Goal: Task Accomplishment & Management: Use online tool/utility

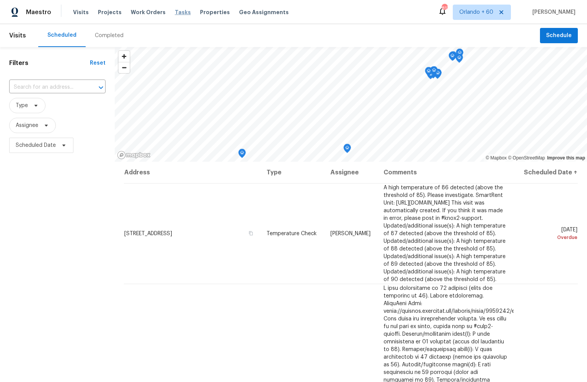
click at [175, 13] on span "Tasks" at bounding box center [183, 12] width 16 height 5
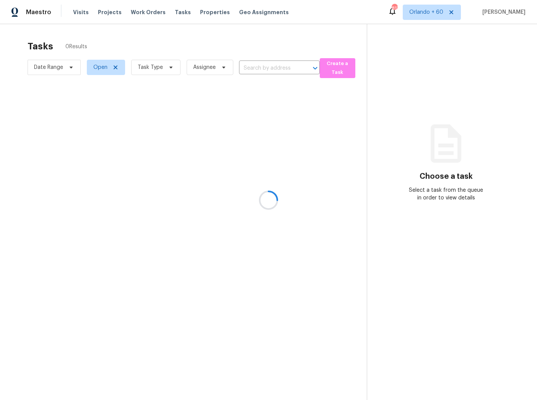
click at [91, 69] on div at bounding box center [268, 200] width 537 height 400
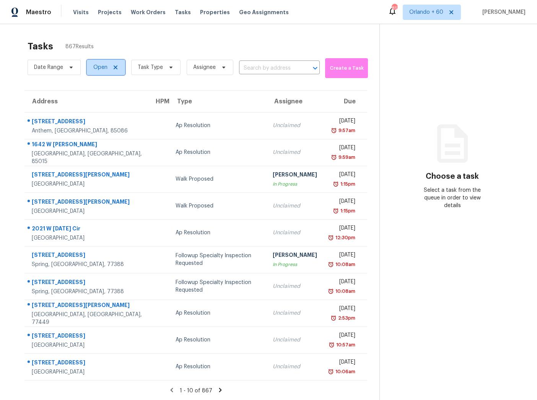
click at [95, 65] on span "Open" at bounding box center [100, 68] width 14 height 8
click at [96, 98] on span at bounding box center [94, 99] width 6 height 6
click at [96, 98] on input "Closed" at bounding box center [93, 98] width 5 height 5
checkbox input "true"
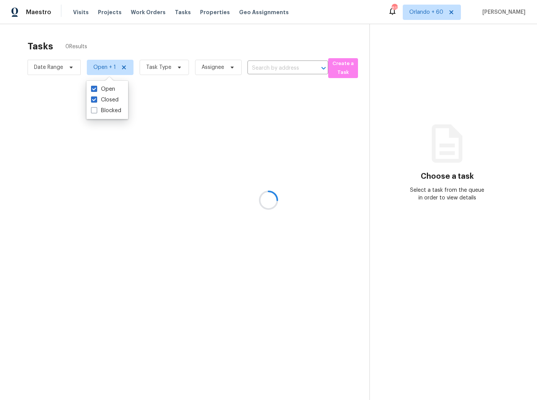
click at [158, 68] on div at bounding box center [268, 200] width 537 height 400
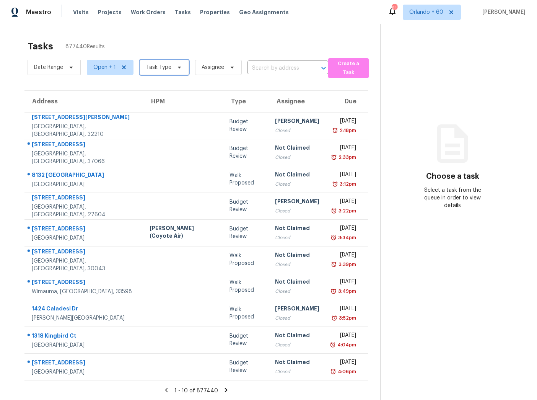
click at [167, 65] on span "Task Type" at bounding box center [158, 68] width 25 height 8
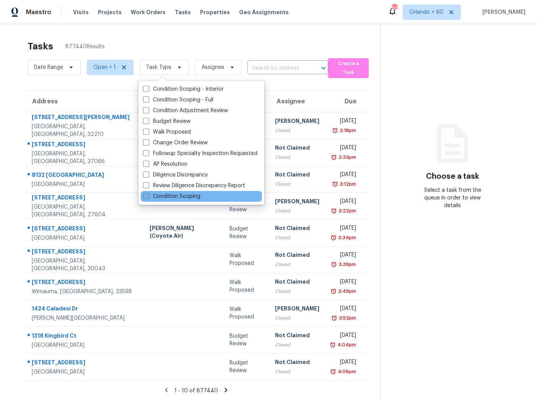
click at [200, 196] on label "Condition Scoping" at bounding box center [171, 197] width 57 height 8
click at [148, 196] on input "Condition Scoping" at bounding box center [145, 195] width 5 height 5
checkbox input "true"
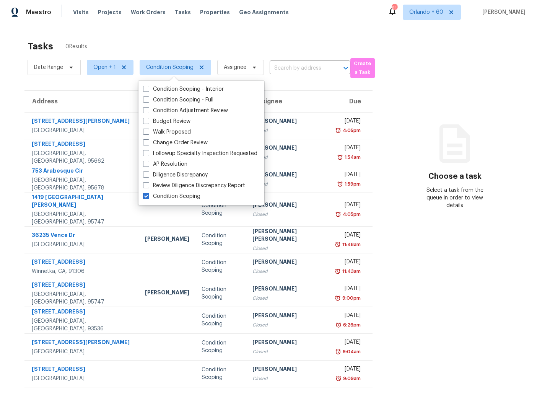
drag, startPoint x: 401, startPoint y: 197, endPoint x: 390, endPoint y: 196, distance: 11.2
click at [401, 197] on div "Choose a task Select a task from the queue in order to view details" at bounding box center [455, 174] width 140 height 70
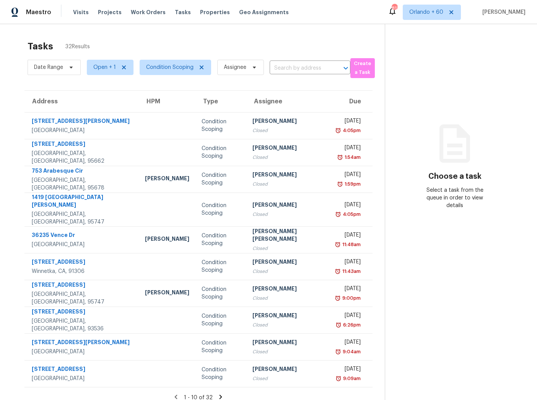
click at [217, 382] on icon at bounding box center [220, 396] width 7 height 7
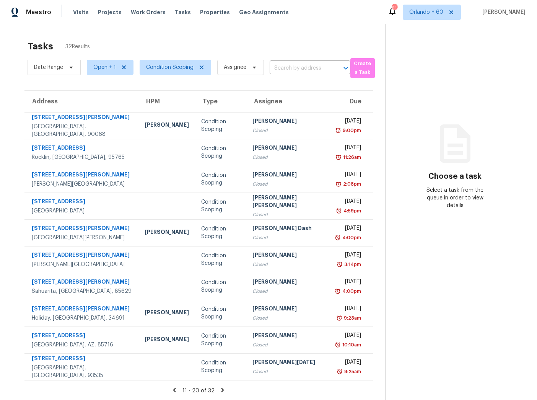
click at [219, 382] on icon at bounding box center [222, 390] width 7 height 7
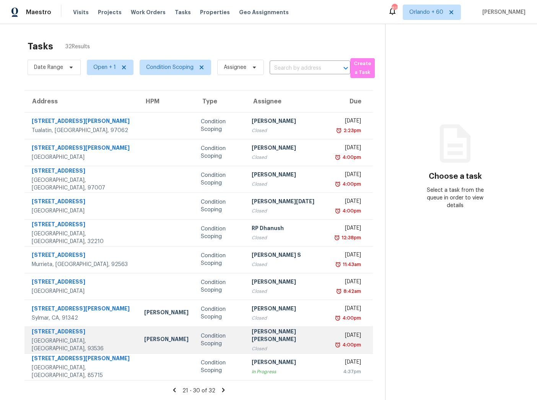
scroll to position [24, 0]
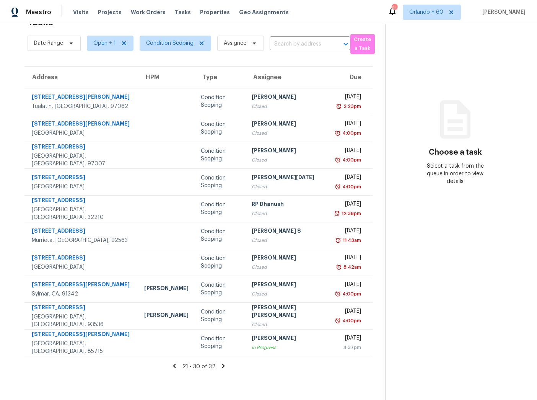
click at [220, 364] on icon at bounding box center [223, 365] width 7 height 7
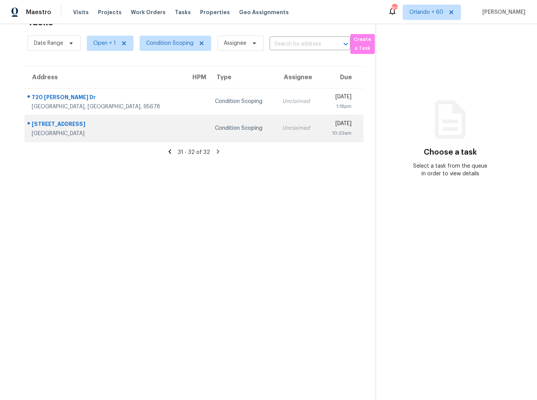
click at [76, 131] on div "Riverside, CA, 92503" at bounding box center [105, 134] width 147 height 8
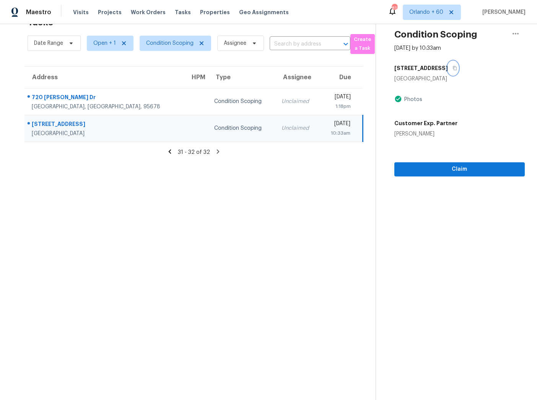
click at [453, 67] on icon "button" at bounding box center [455, 68] width 4 height 4
